Goal: Communication & Community: Participate in discussion

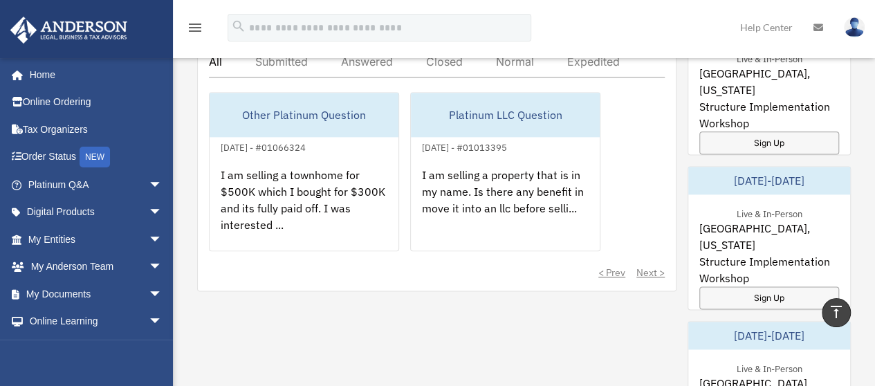
scroll to position [830, 0]
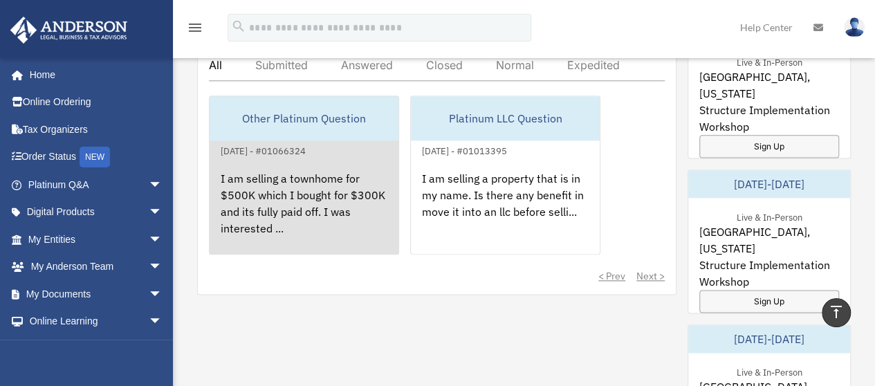
click at [289, 182] on div "I am selling a townhome for $500K which I bought for $300K and its fully paid o…" at bounding box center [304, 213] width 189 height 108
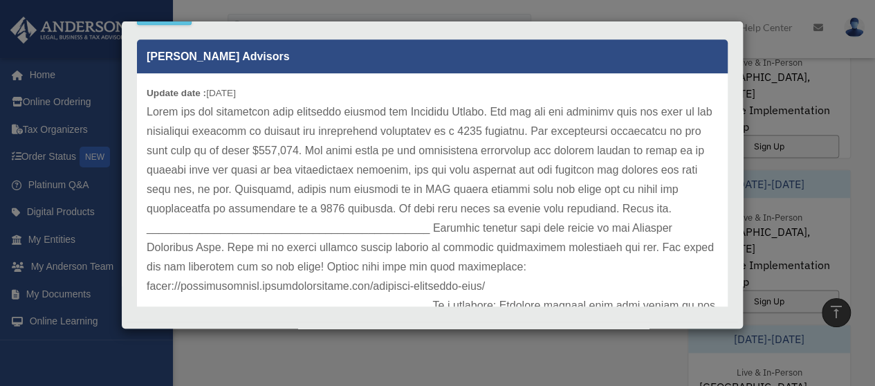
scroll to position [456, 0]
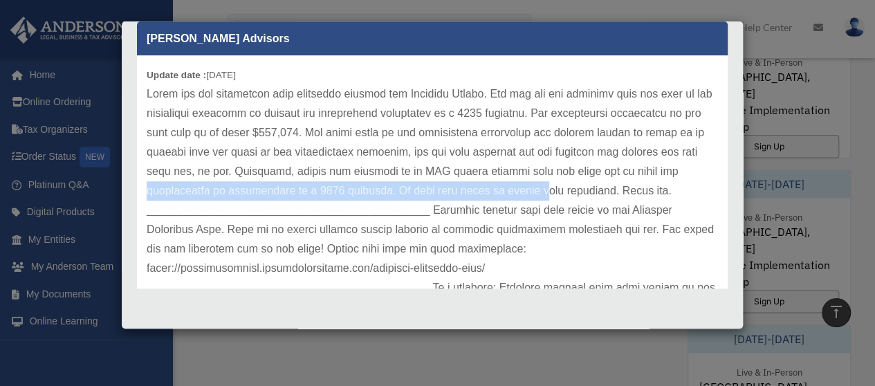
drag, startPoint x: 195, startPoint y: 192, endPoint x: 584, endPoint y: 183, distance: 388.7
click at [584, 183] on p at bounding box center [432, 219] width 571 height 271
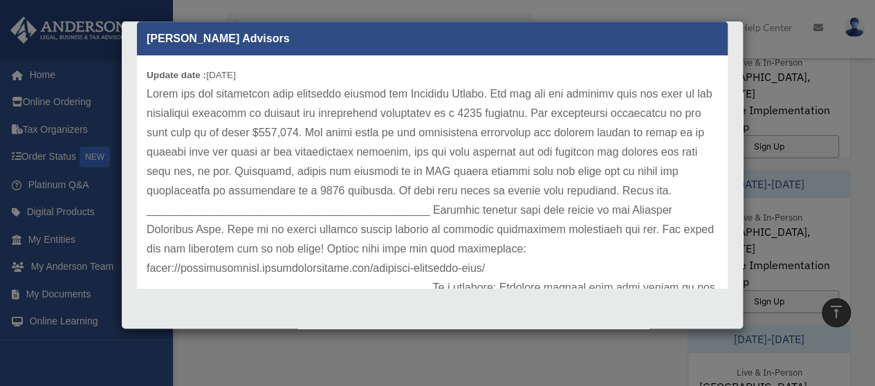
click at [485, 212] on p at bounding box center [432, 219] width 571 height 271
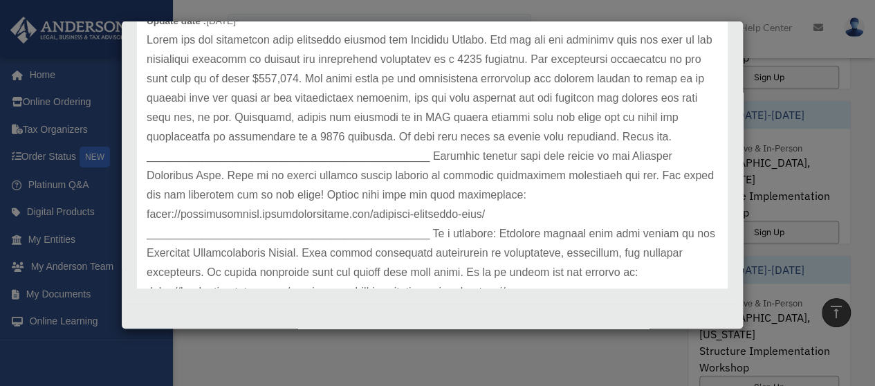
scroll to position [0, 0]
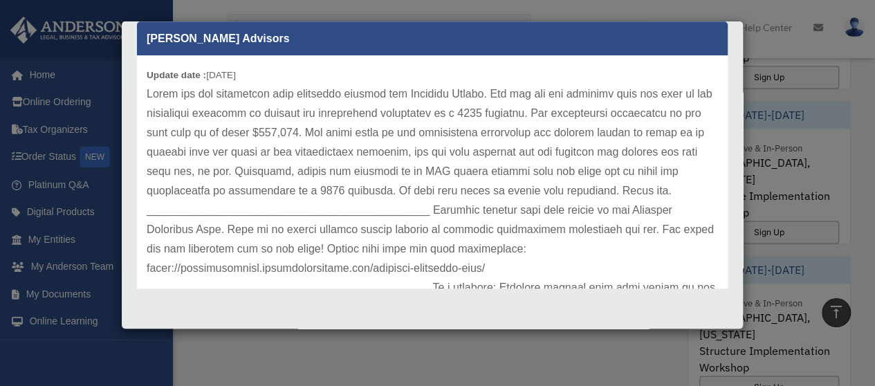
click at [194, 77] on b "Update date :" at bounding box center [176, 75] width 59 height 10
click at [148, 71] on b "Update date :" at bounding box center [176, 75] width 59 height 10
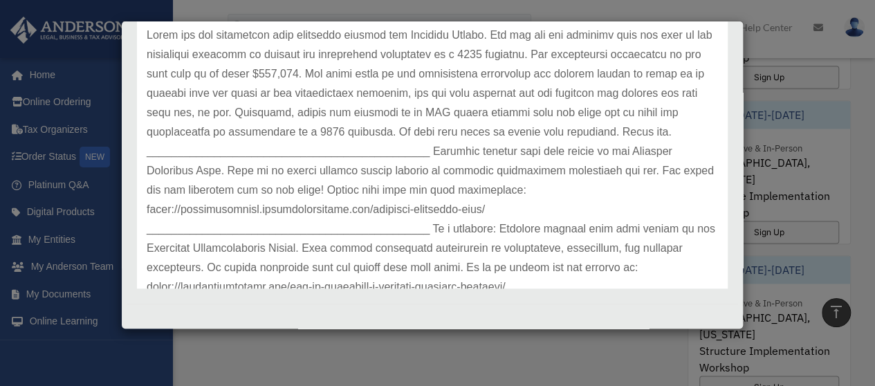
scroll to position [96, 0]
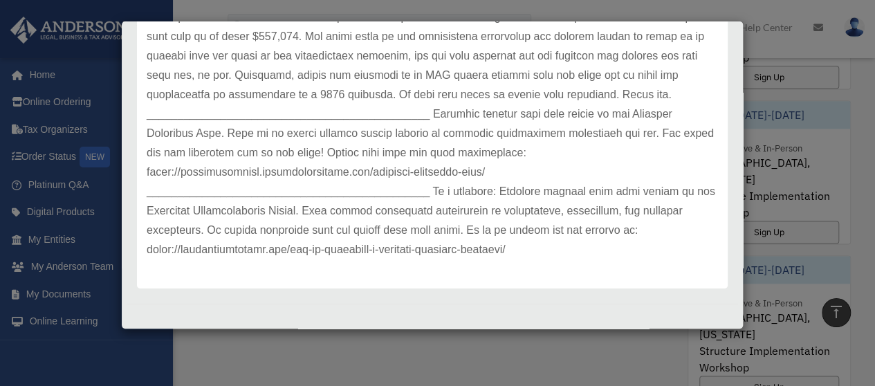
click at [393, 262] on div "Update date : [DATE]" at bounding box center [432, 123] width 591 height 329
drag, startPoint x: 537, startPoint y: 257, endPoint x: 568, endPoint y: 260, distance: 31.3
click at [547, 259] on div "Update date : [DATE]" at bounding box center [432, 123] width 591 height 329
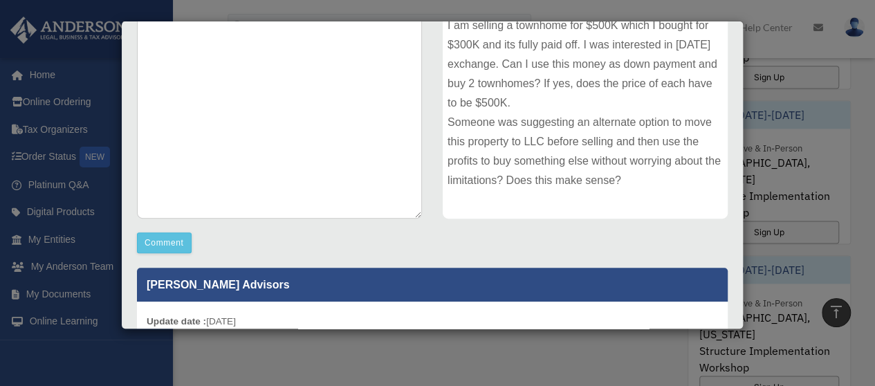
scroll to position [0, 0]
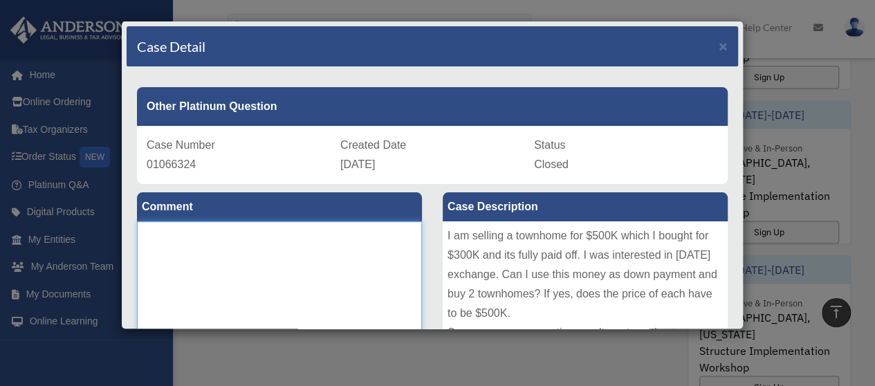
click at [267, 221] on textarea at bounding box center [279, 324] width 285 height 207
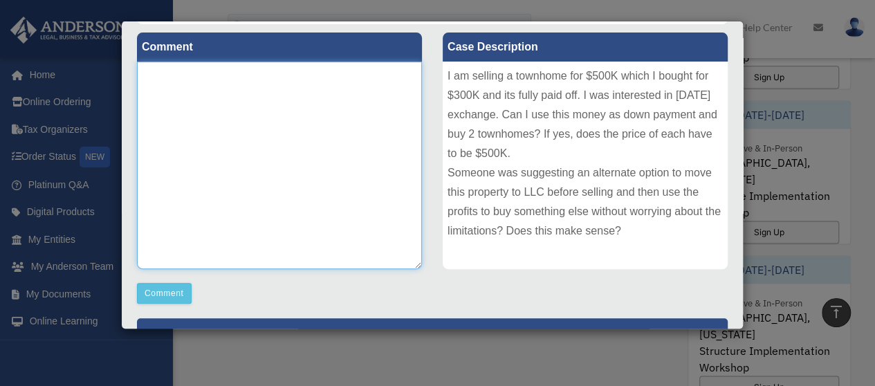
scroll to position [138, 0]
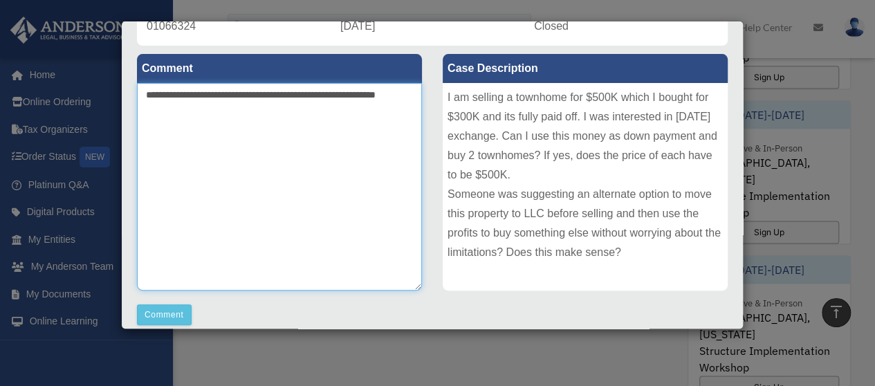
click at [174, 111] on textarea "**********" at bounding box center [279, 186] width 285 height 207
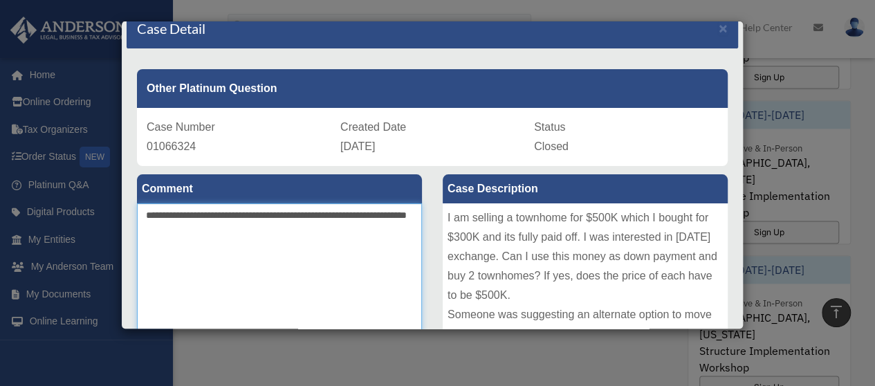
scroll to position [69, 0]
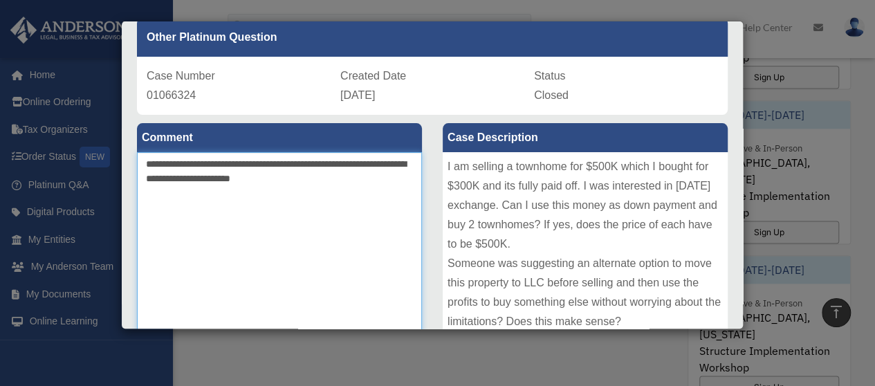
click at [333, 180] on textarea "**********" at bounding box center [279, 255] width 285 height 207
click at [263, 176] on textarea "**********" at bounding box center [279, 255] width 285 height 207
click at [407, 180] on textarea "**********" at bounding box center [279, 255] width 285 height 207
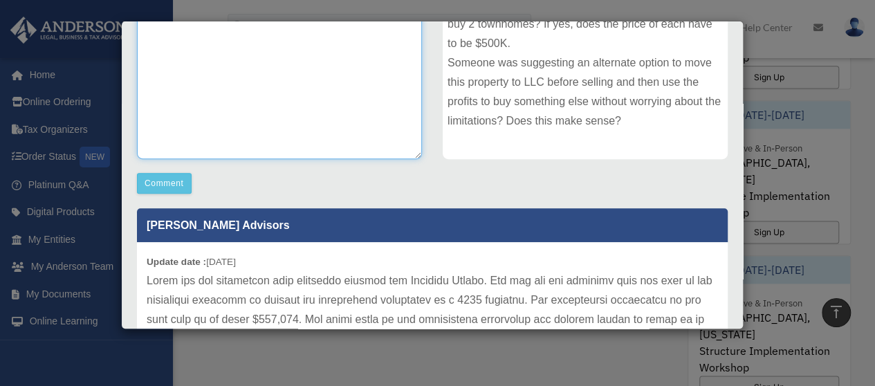
scroll to position [277, 0]
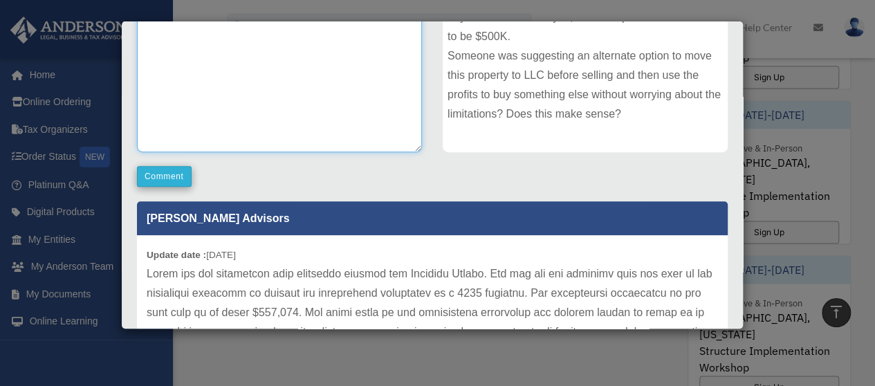
type textarea "**********"
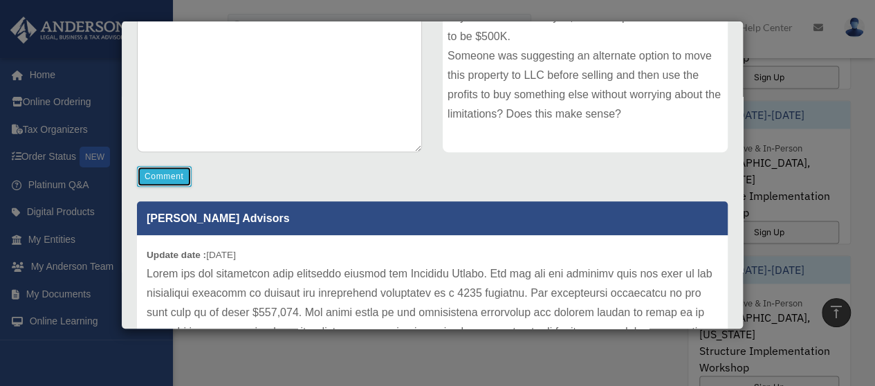
click at [156, 176] on button "Comment" at bounding box center [164, 176] width 55 height 21
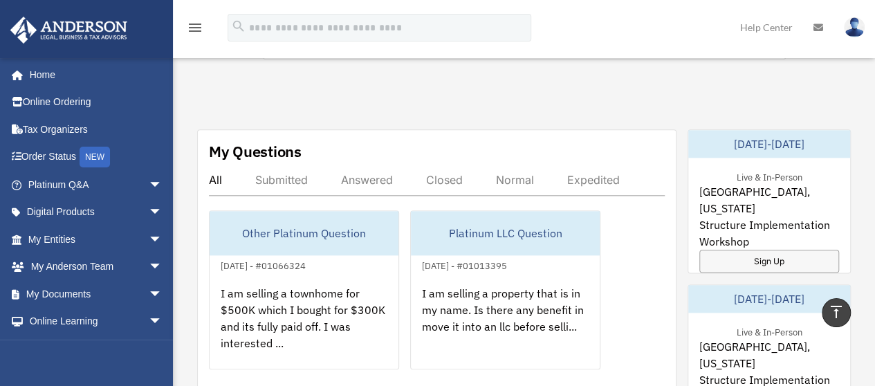
scroll to position [745, 0]
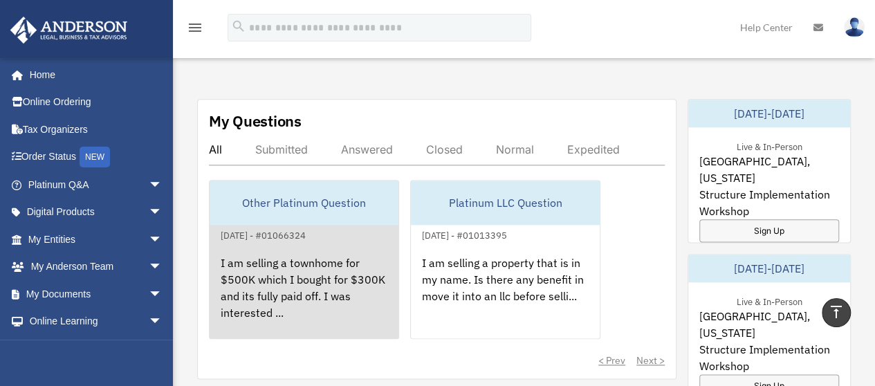
click at [326, 286] on div "I am selling a townhome for $500K which I bought for $300K and its fully paid o…" at bounding box center [304, 297] width 189 height 108
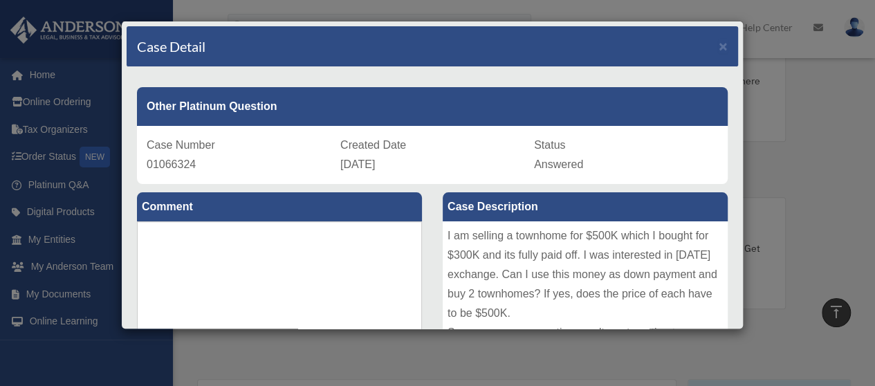
scroll to position [331, 0]
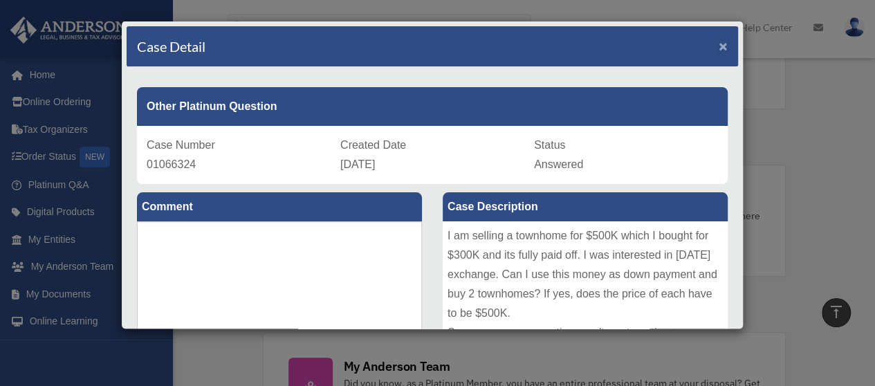
click at [718, 49] on span "×" at bounding box center [722, 46] width 9 height 16
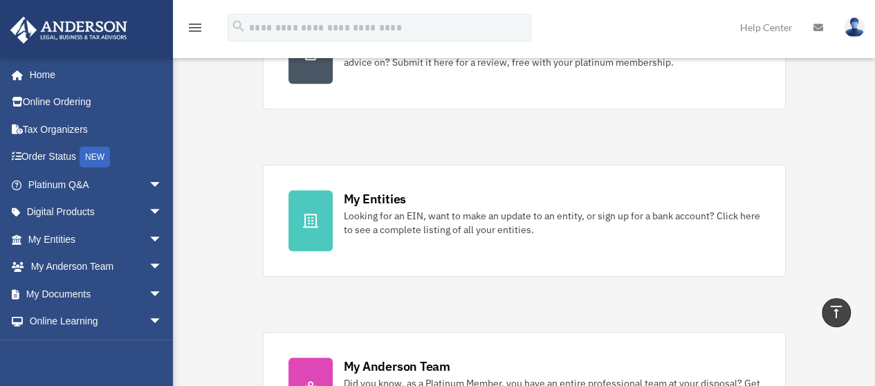
scroll to position [808, 0]
